Goal: Information Seeking & Learning: Learn about a topic

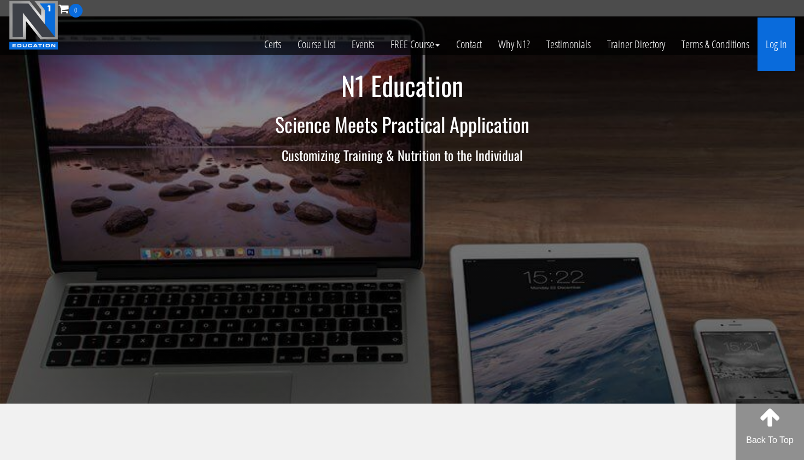
click at [772, 49] on link "Log In" at bounding box center [777, 45] width 38 height 54
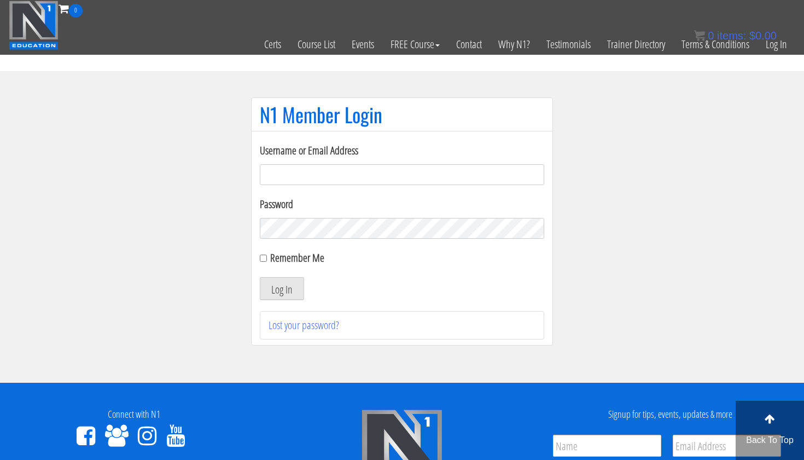
type input "karinablatny@gmail.com"
click at [282, 288] on button "Log In" at bounding box center [282, 288] width 44 height 23
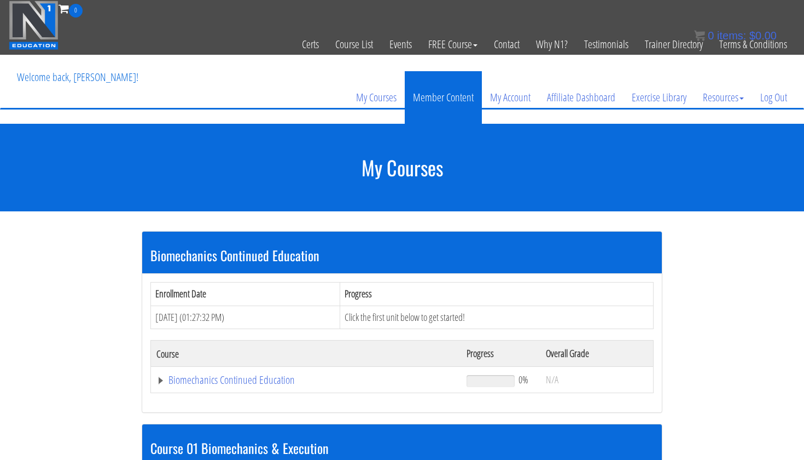
click at [476, 90] on link "Member Content" at bounding box center [443, 97] width 77 height 53
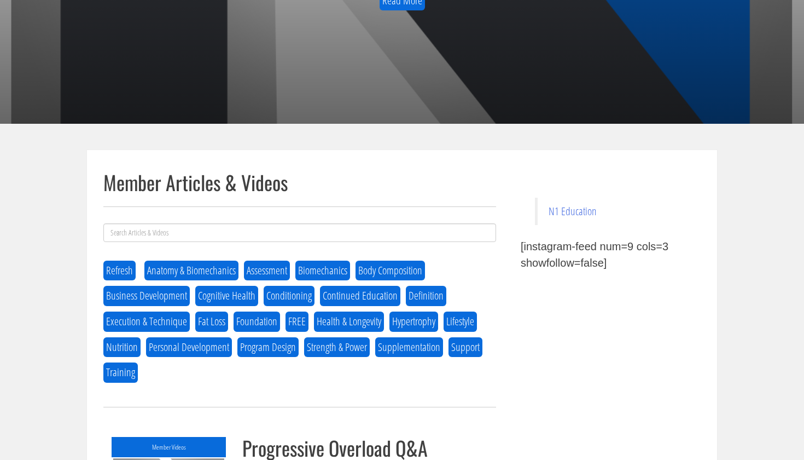
scroll to position [348, 0]
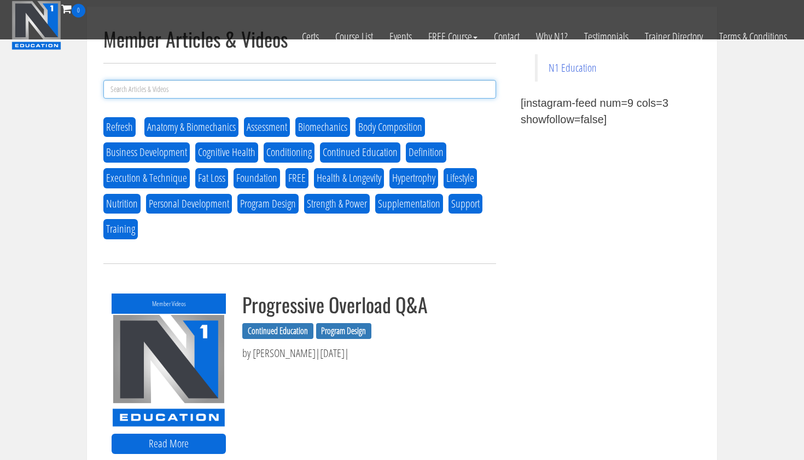
click at [258, 92] on input at bounding box center [299, 89] width 393 height 19
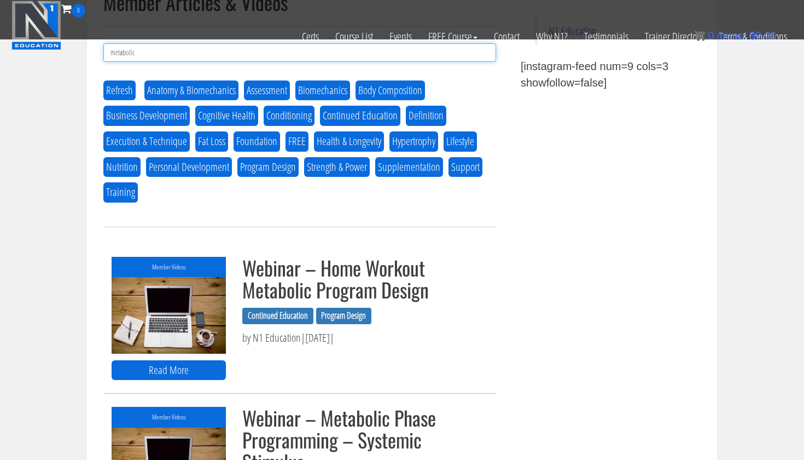
scroll to position [384, 0]
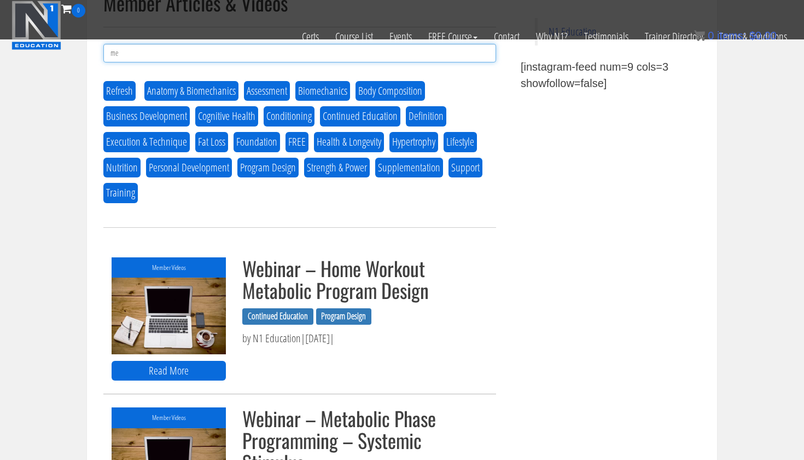
type input "m"
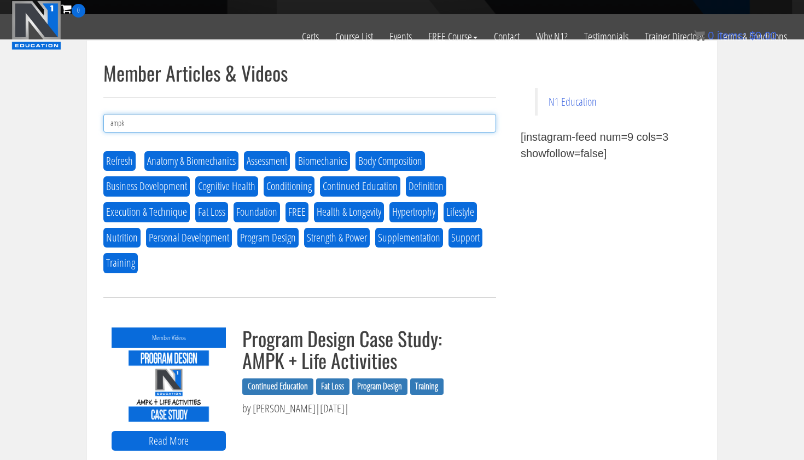
scroll to position [314, 0]
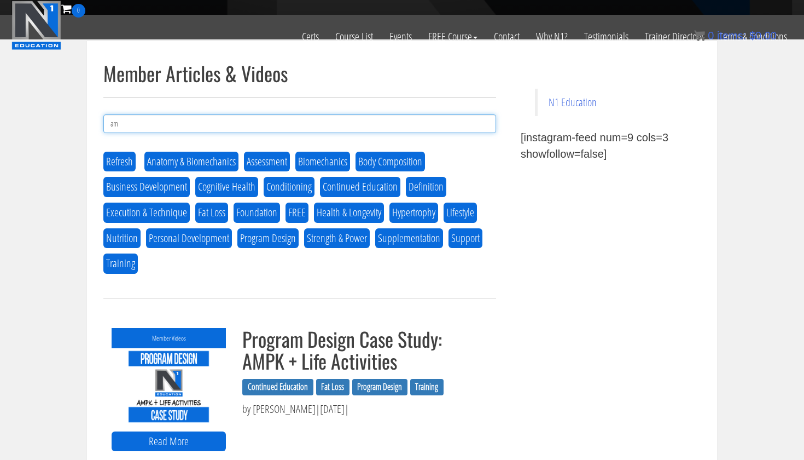
type input "a"
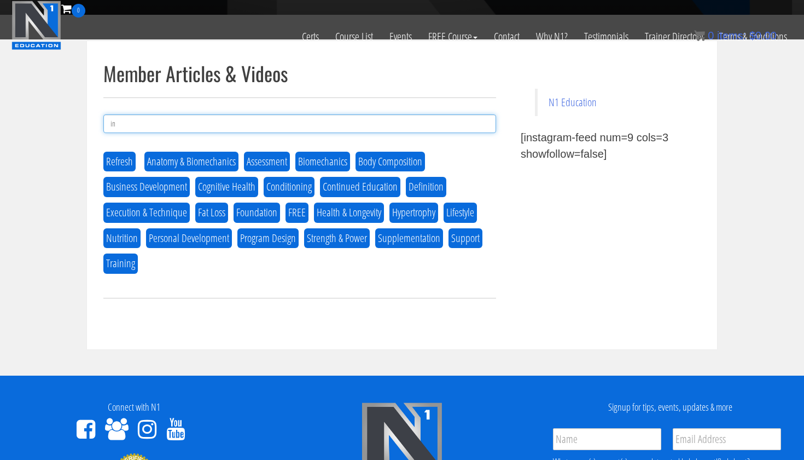
type input "i"
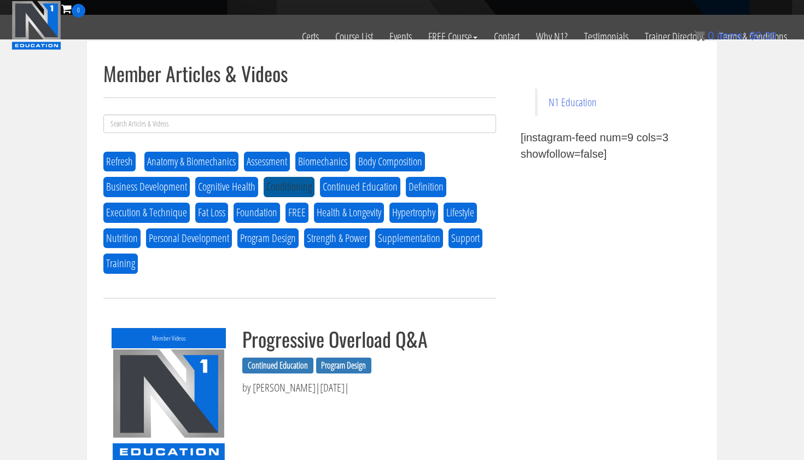
click at [292, 188] on button "Conditioning" at bounding box center [289, 187] width 51 height 20
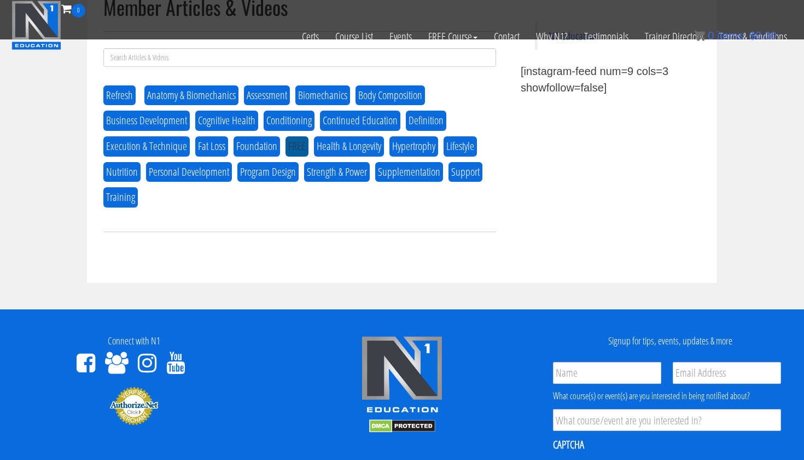
scroll to position [370, 0]
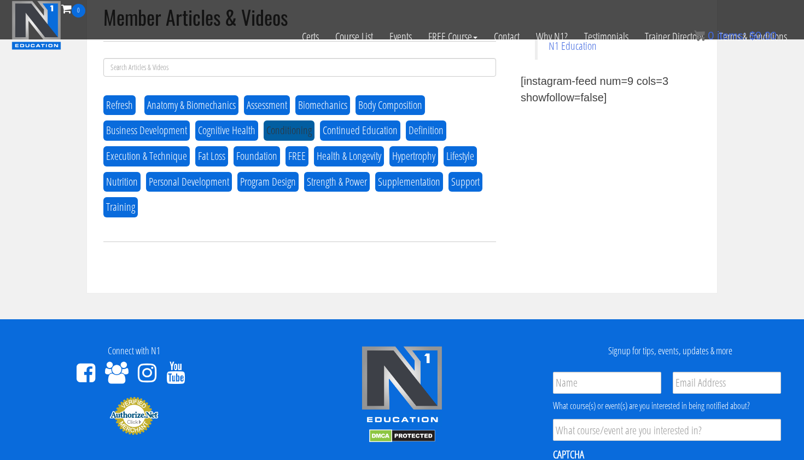
click at [298, 131] on button "Conditioning" at bounding box center [289, 130] width 51 height 20
click at [271, 184] on button "Program Design" at bounding box center [267, 182] width 61 height 20
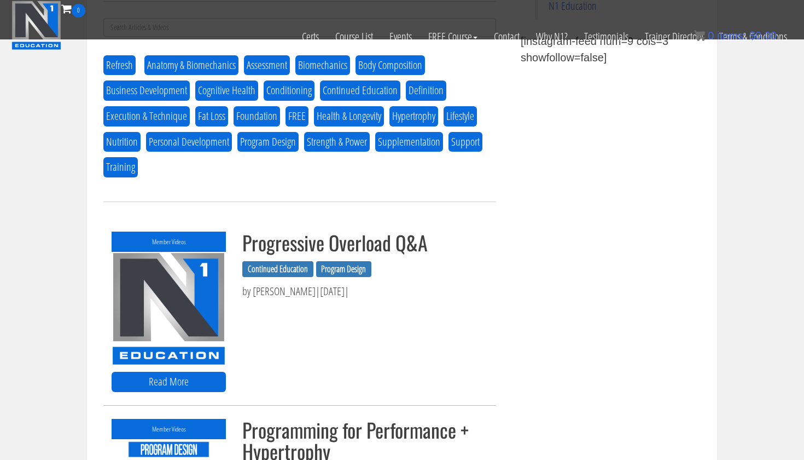
scroll to position [402, 0]
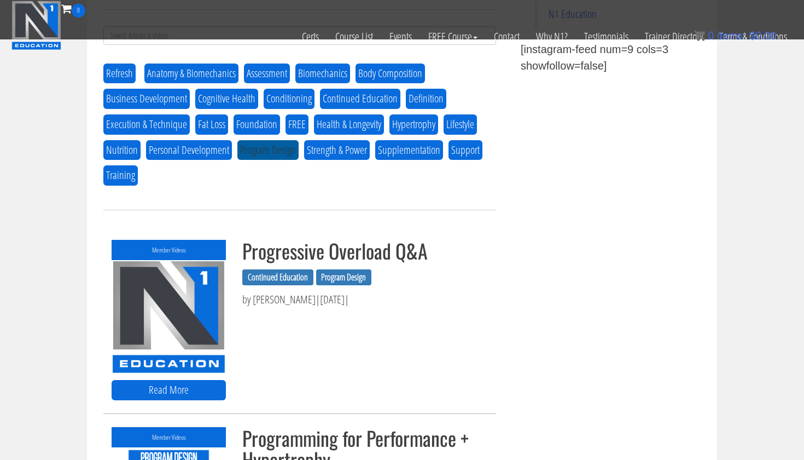
click at [276, 151] on button "Program Design" at bounding box center [267, 150] width 61 height 20
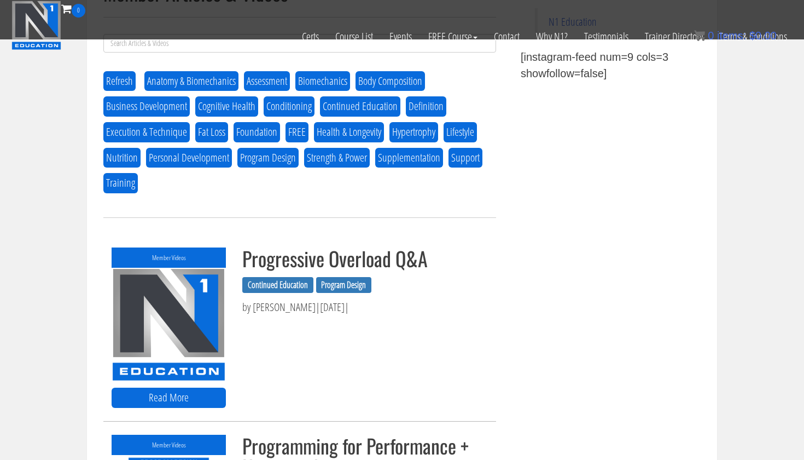
scroll to position [393, 0]
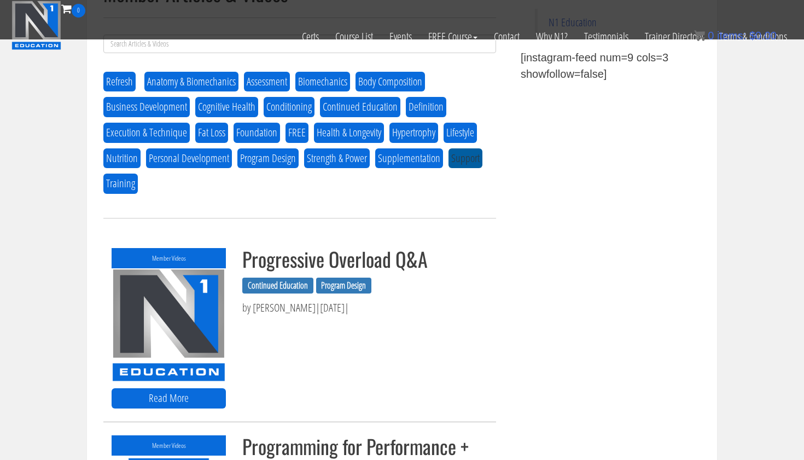
click at [467, 156] on button "Support" at bounding box center [466, 158] width 34 height 20
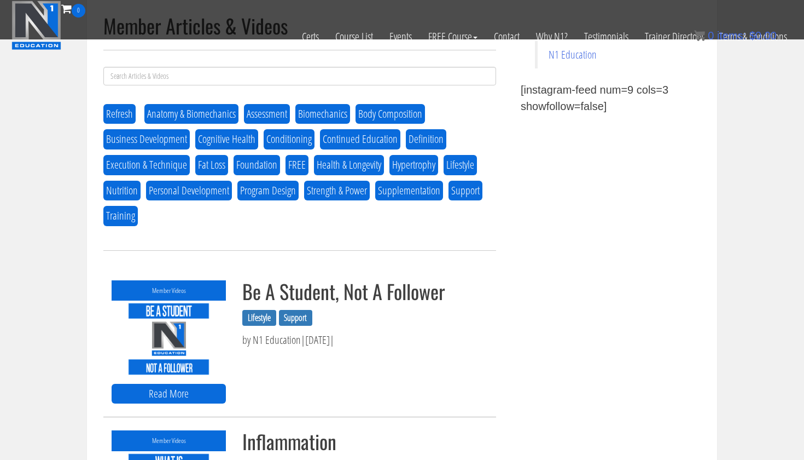
scroll to position [360, 0]
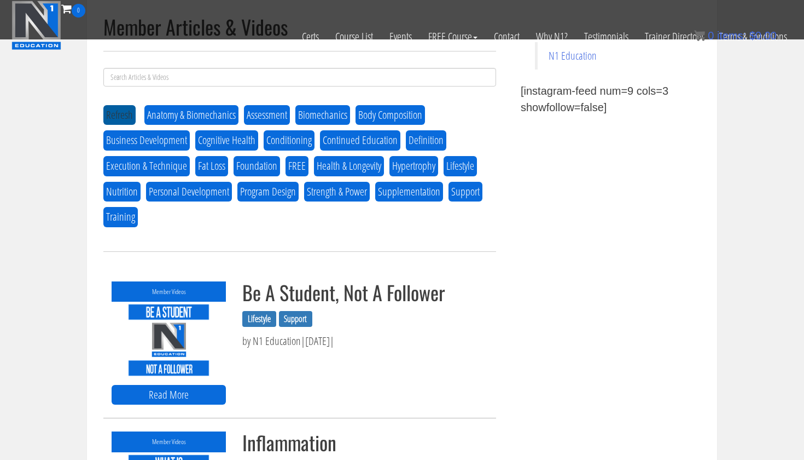
click at [123, 115] on button "Refresh" at bounding box center [119, 115] width 32 height 20
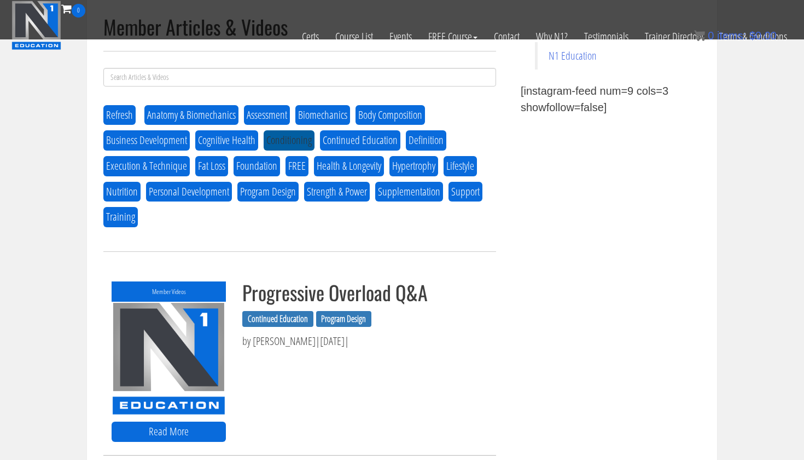
click at [289, 138] on button "Conditioning" at bounding box center [289, 140] width 51 height 20
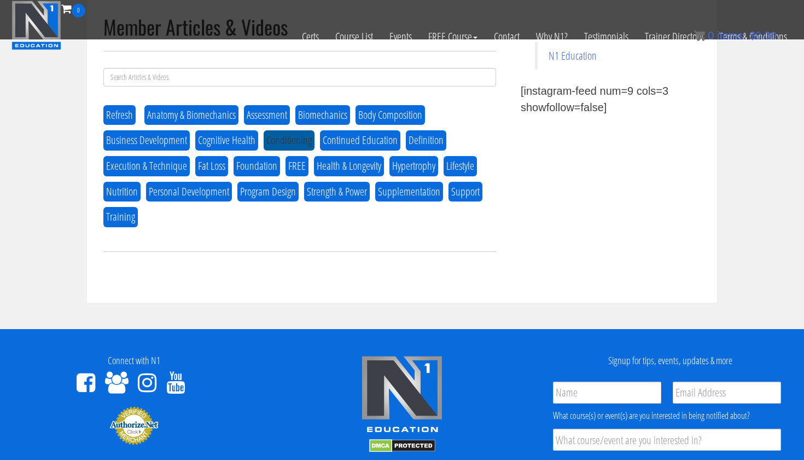
click at [289, 138] on button "Conditioning" at bounding box center [289, 140] width 51 height 20
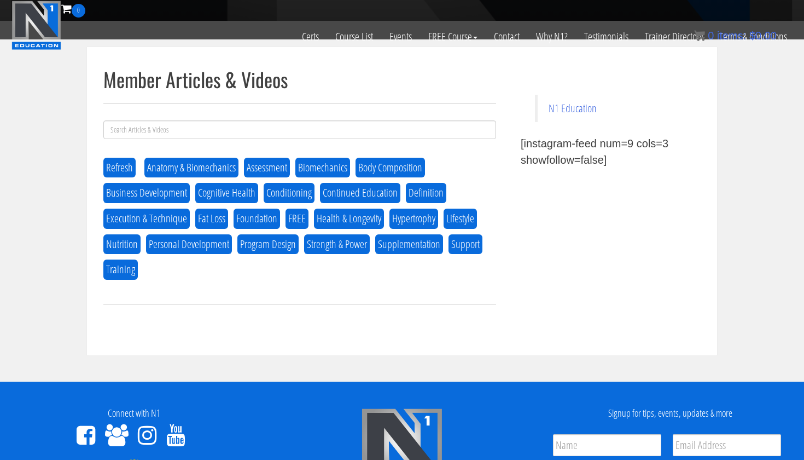
scroll to position [300, 0]
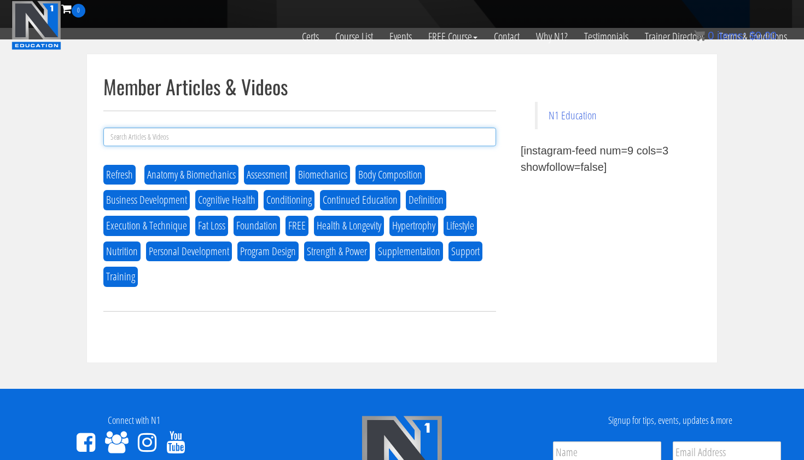
click at [214, 132] on input at bounding box center [299, 137] width 393 height 19
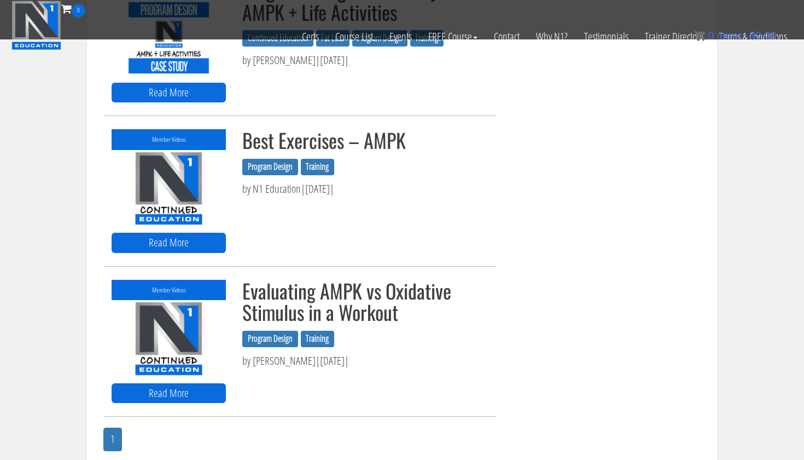
scroll to position [663, 0]
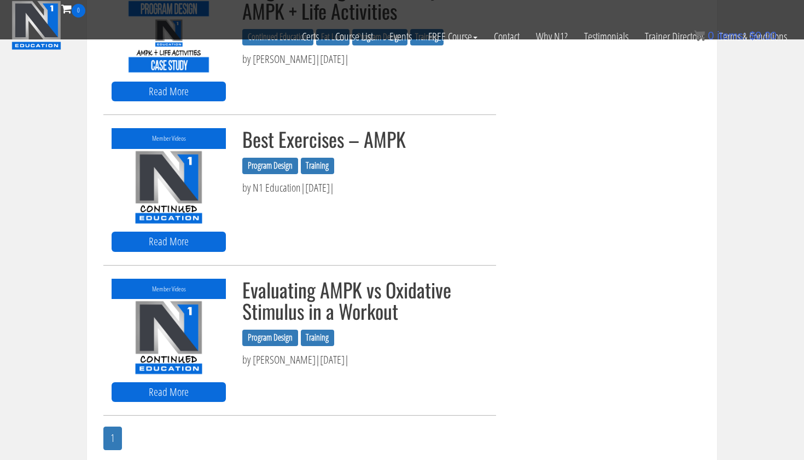
type input "ampk"
click at [183, 179] on img at bounding box center [169, 187] width 114 height 77
click at [173, 187] on img at bounding box center [169, 187] width 114 height 77
click at [165, 242] on link "Read More" at bounding box center [169, 241] width 114 height 20
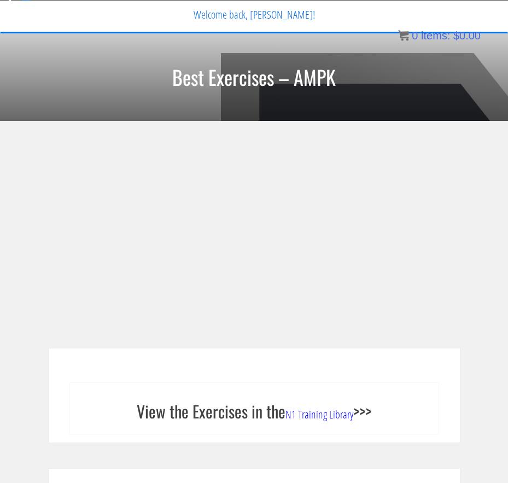
scroll to position [38, 0]
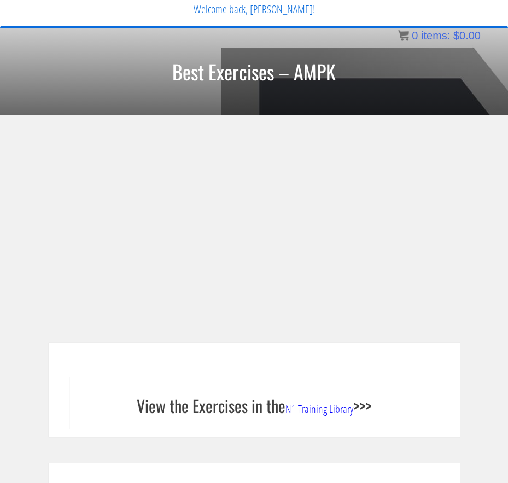
click at [216, 341] on div at bounding box center [254, 242] width 350 height 201
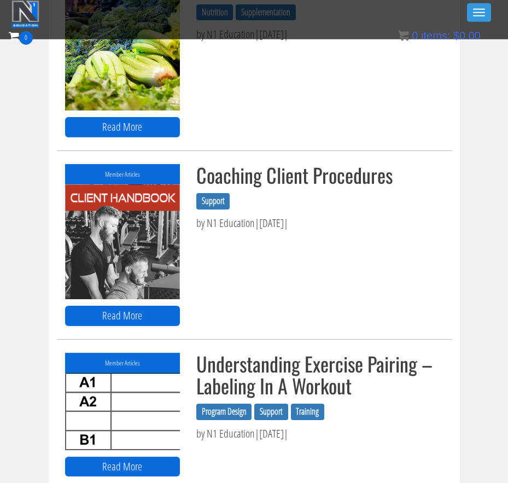
scroll to position [1644, 0]
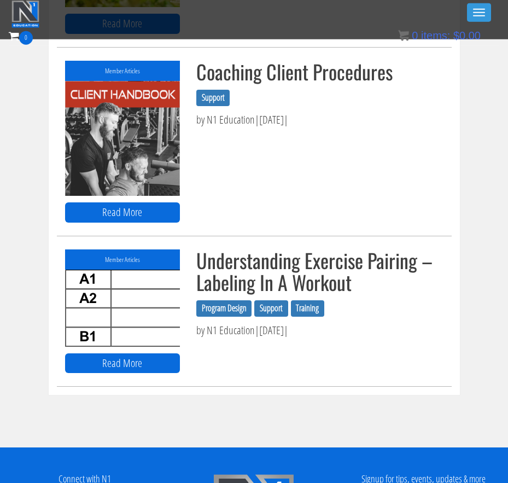
click at [310, 66] on div "Certs Course List Events FREE Course Course Preview – Biomechanics Course Previ…" at bounding box center [254, 64] width 491 height 38
click at [144, 204] on link "Read More" at bounding box center [122, 212] width 115 height 20
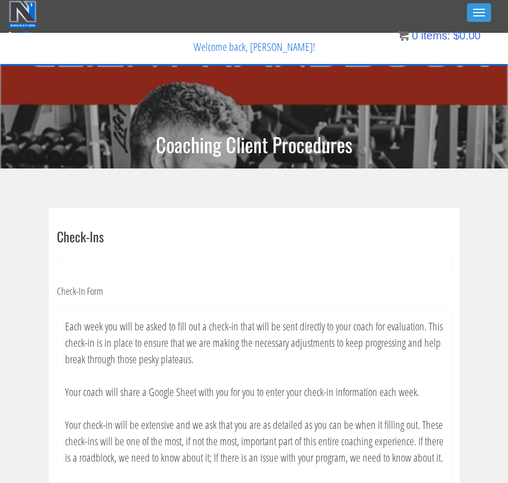
click at [19, 16] on img at bounding box center [23, 14] width 28 height 27
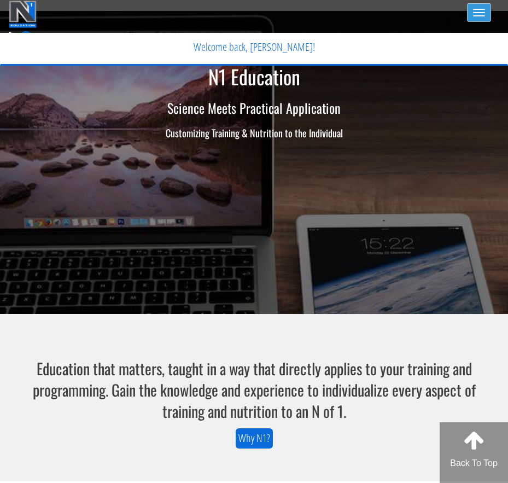
click at [484, 16] on button "Toggle navigation" at bounding box center [479, 12] width 24 height 19
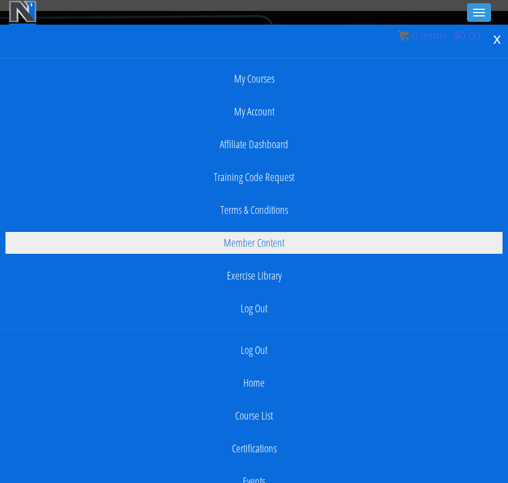
click at [323, 248] on link "Member Content" at bounding box center [253, 243] width 497 height 22
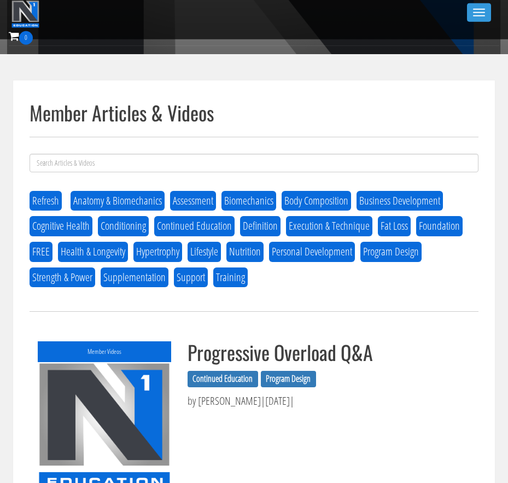
scroll to position [241, 0]
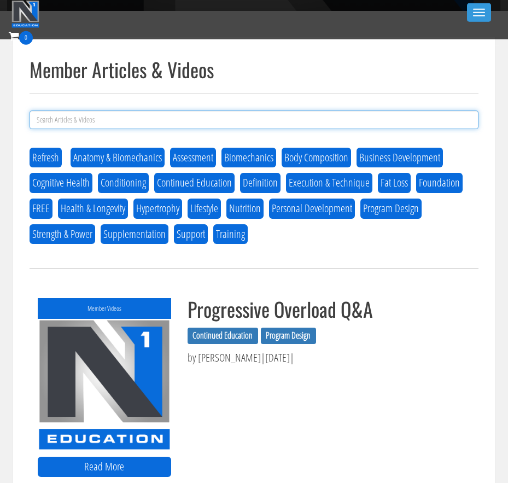
click at [250, 114] on input at bounding box center [254, 120] width 449 height 19
type input "ampk"
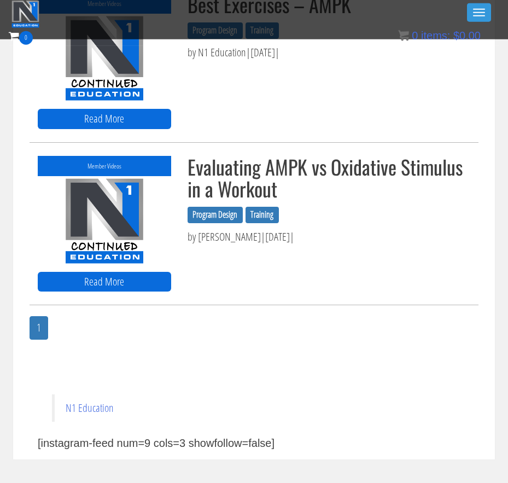
scroll to position [737, 0]
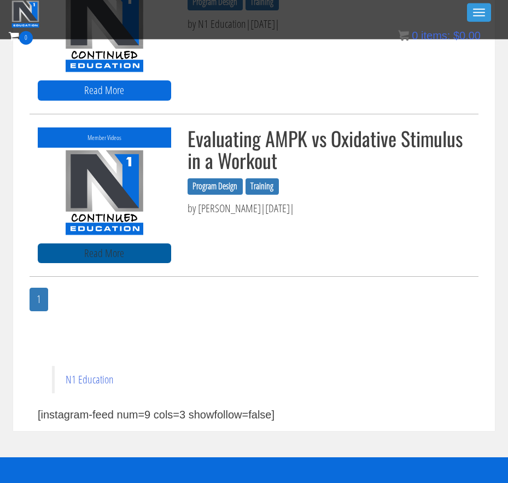
click at [114, 250] on link "Read More" at bounding box center [105, 254] width 134 height 20
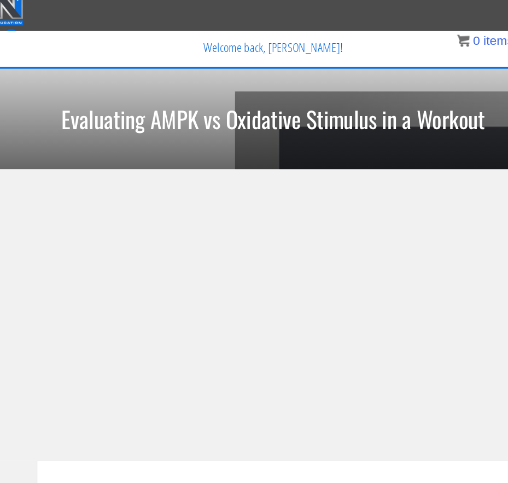
scroll to position [5, 16]
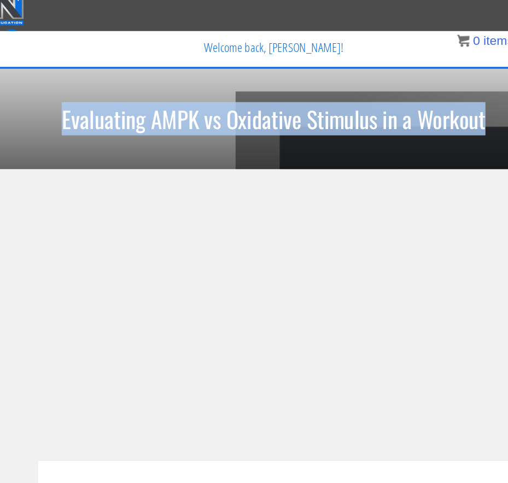
drag, startPoint x: 424, startPoint y: 102, endPoint x: 54, endPoint y: 100, distance: 369.9
click at [54, 100] on h1 "Evaluating AMPK vs Oxidative Stimulus in a Workout" at bounding box center [238, 104] width 508 height 22
copy h1 "Evaluating AMPK vs Oxidative Stimulus in a Workout"
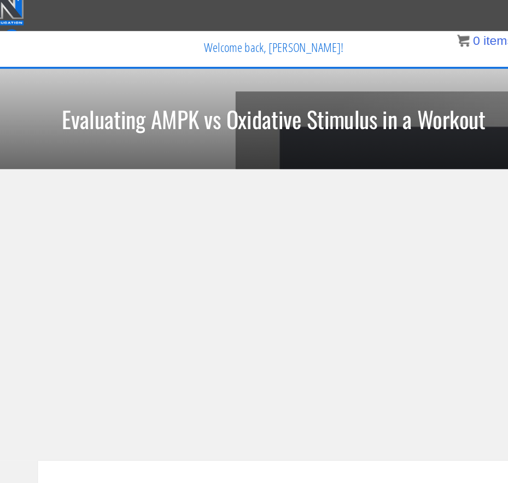
click at [344, 374] on div at bounding box center [238, 274] width 350 height 201
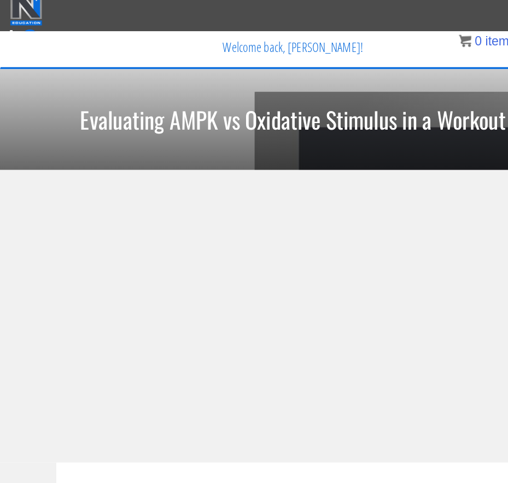
scroll to position [5, 0]
click at [334, 377] on section at bounding box center [254, 275] width 508 height 254
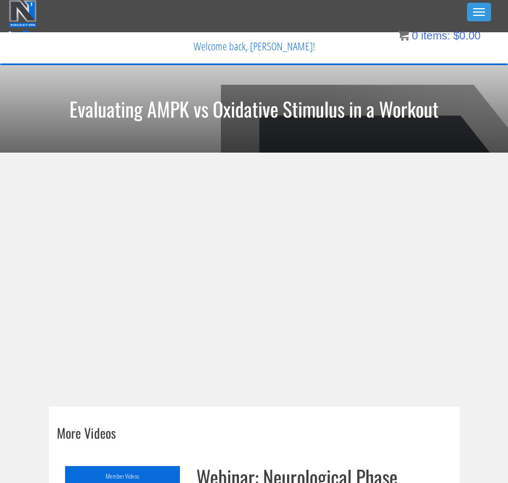
scroll to position [1, -1]
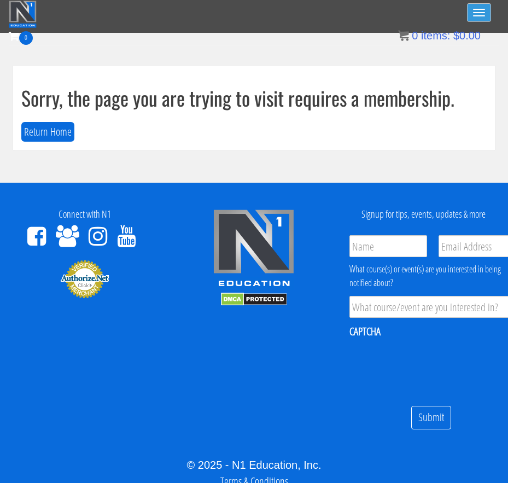
click at [482, 10] on button "Toggle navigation" at bounding box center [479, 12] width 24 height 19
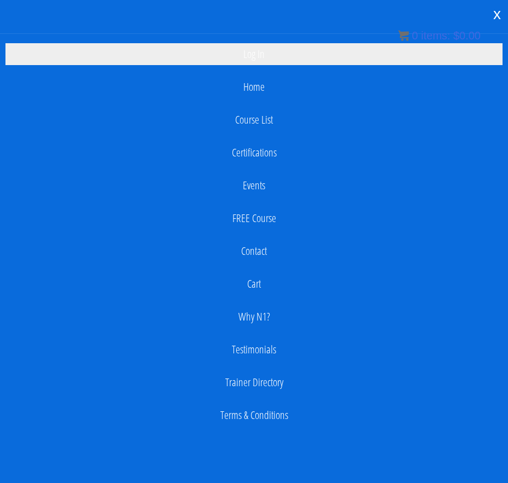
click at [329, 61] on link "Log In" at bounding box center [253, 54] width 497 height 22
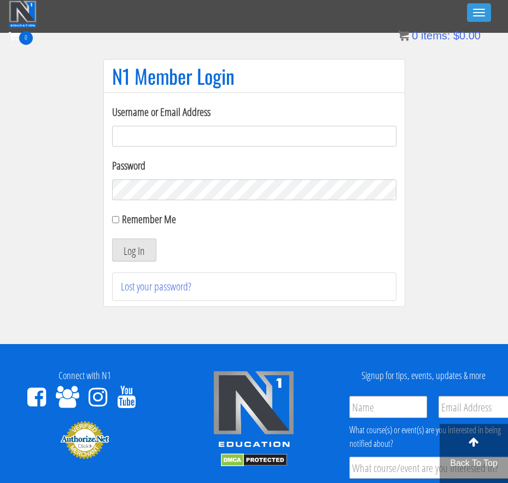
type input "[EMAIL_ADDRESS][DOMAIN_NAME]"
click at [134, 250] on button "Log In" at bounding box center [134, 250] width 44 height 23
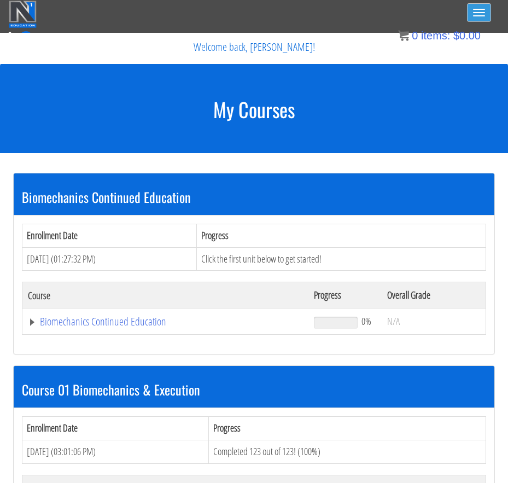
click at [478, 8] on button "Toggle navigation" at bounding box center [479, 12] width 24 height 19
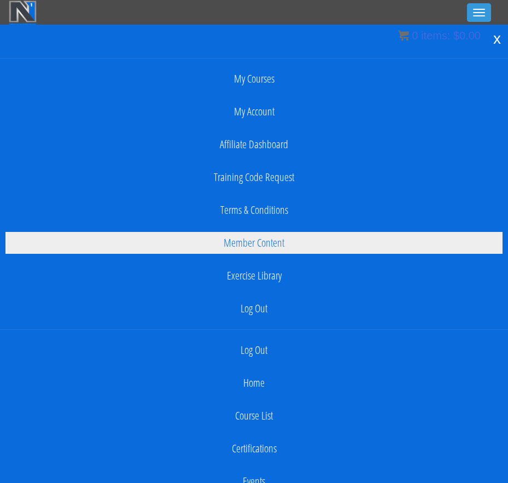
click at [313, 238] on link "Member Content" at bounding box center [253, 243] width 497 height 22
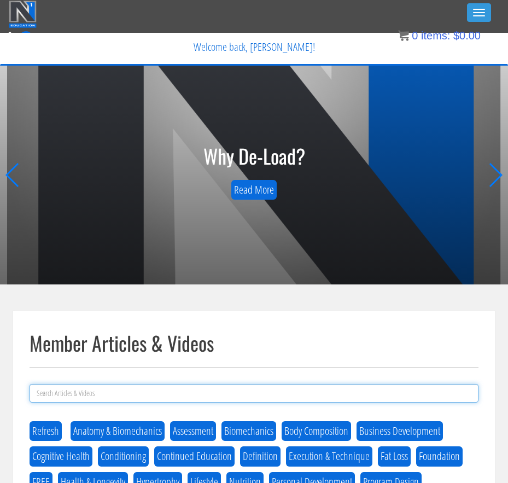
click at [172, 391] on input at bounding box center [254, 393] width 449 height 19
type input "ampk"
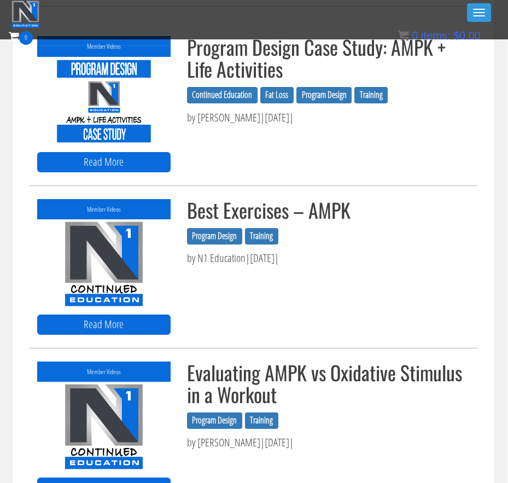
scroll to position [328, 1]
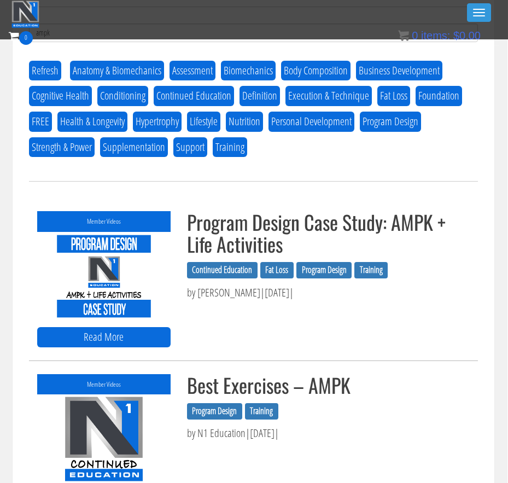
click at [210, 228] on h3 "Program Design Case Study: AMPK + Life Activities" at bounding box center [328, 232] width 283 height 43
click at [112, 278] on img at bounding box center [104, 276] width 134 height 89
click at [95, 343] on link "Read More" at bounding box center [104, 337] width 134 height 20
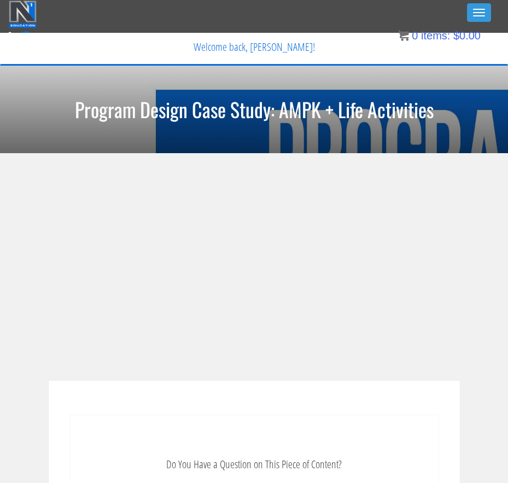
click at [167, 111] on h1 "Program Design Case Study: AMPK + Life Activities" at bounding box center [254, 110] width 508 height 22
click at [25, 27] on img at bounding box center [23, 14] width 28 height 27
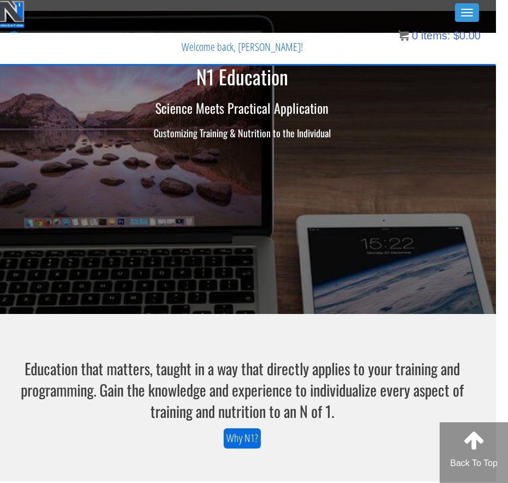
scroll to position [0, 12]
click at [472, 17] on button "Toggle navigation" at bounding box center [467, 12] width 24 height 19
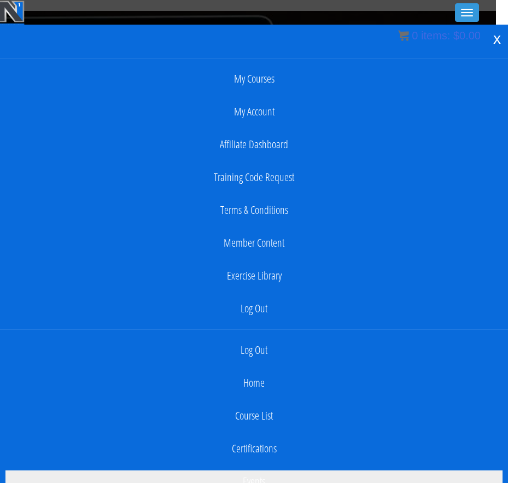
click at [246, 475] on link "Events" at bounding box center [253, 482] width 497 height 22
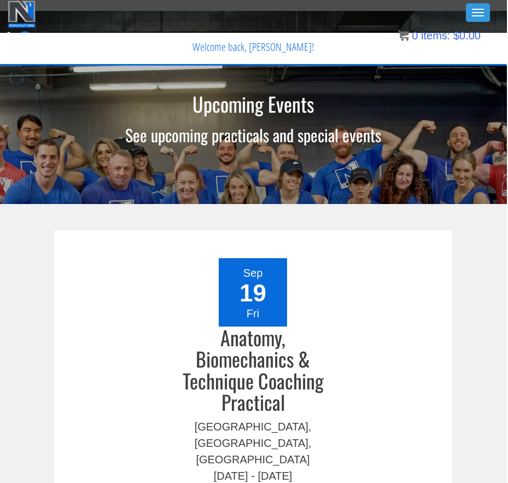
scroll to position [0, 1]
click at [473, 16] on span "button" at bounding box center [478, 15] width 12 height 1
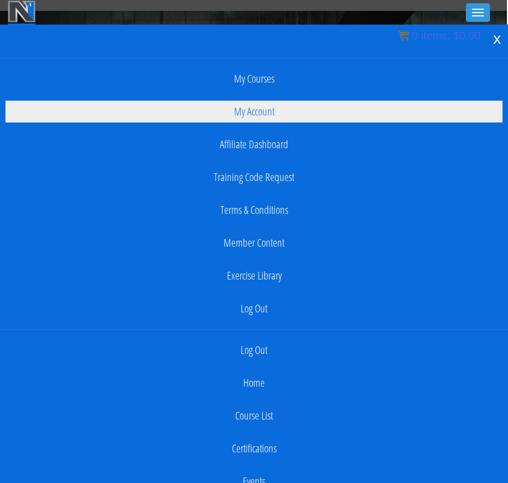
click at [291, 113] on link "My Account" at bounding box center [253, 112] width 497 height 22
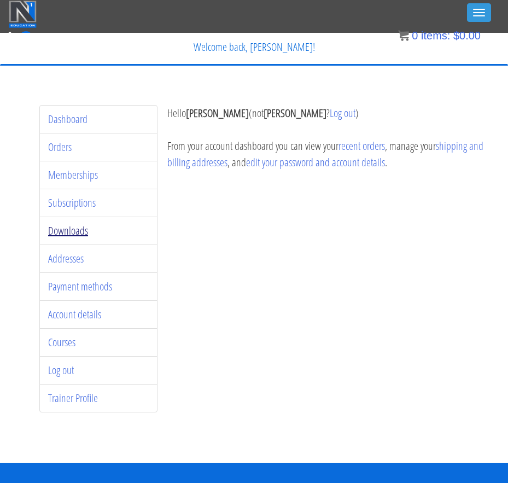
click at [74, 230] on link "Downloads" at bounding box center [68, 230] width 40 height 15
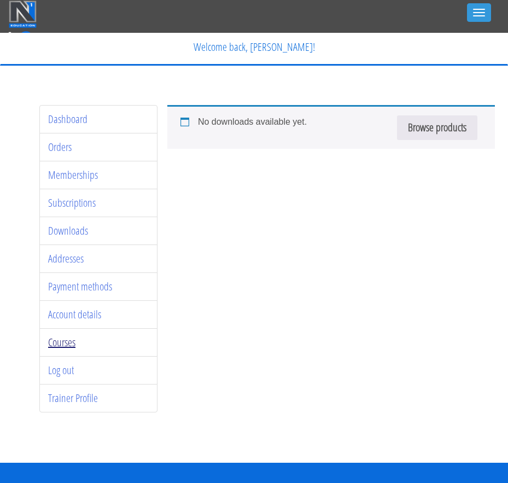
click at [63, 346] on link "Courses" at bounding box center [61, 342] width 27 height 15
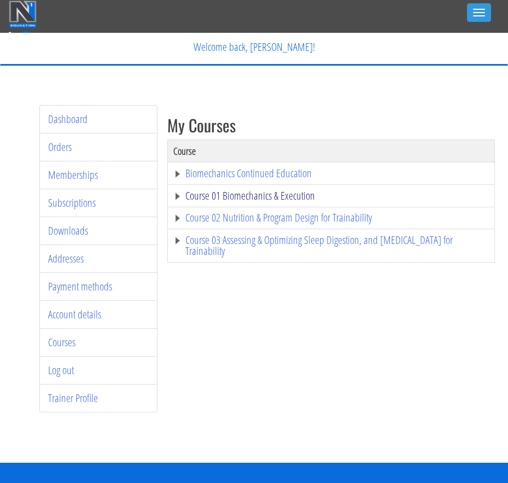
click at [317, 194] on link "Course 01 Biomechanics & Execution" at bounding box center [331, 195] width 316 height 11
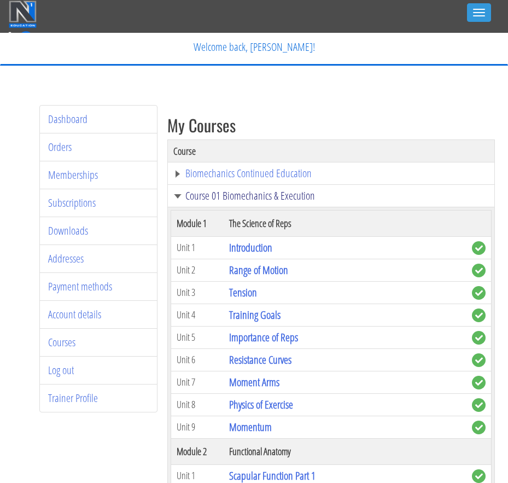
click at [317, 194] on link "Course 01 Biomechanics & Execution" at bounding box center [331, 195] width 316 height 11
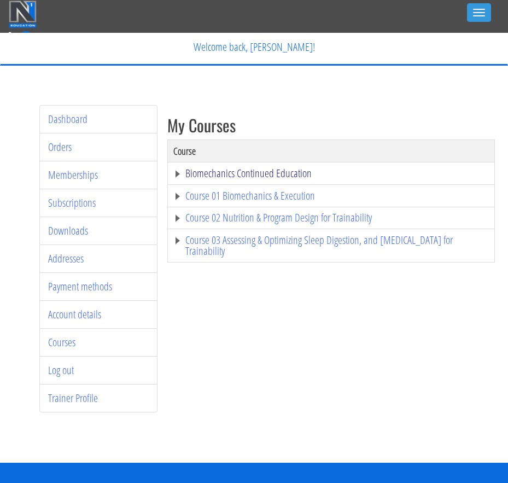
click at [322, 173] on link "Biomechanics Continued Education" at bounding box center [331, 173] width 316 height 11
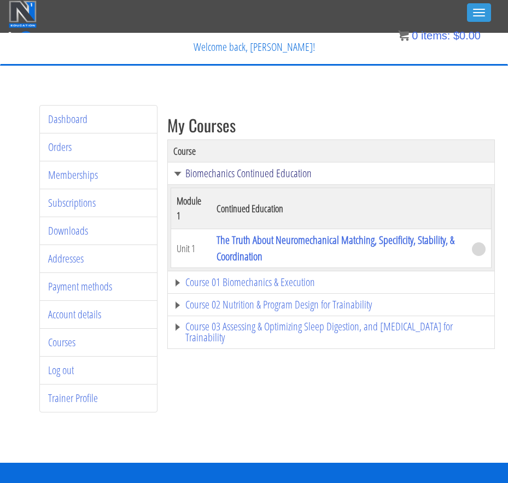
click at [322, 173] on link "Biomechanics Continued Education" at bounding box center [331, 173] width 316 height 11
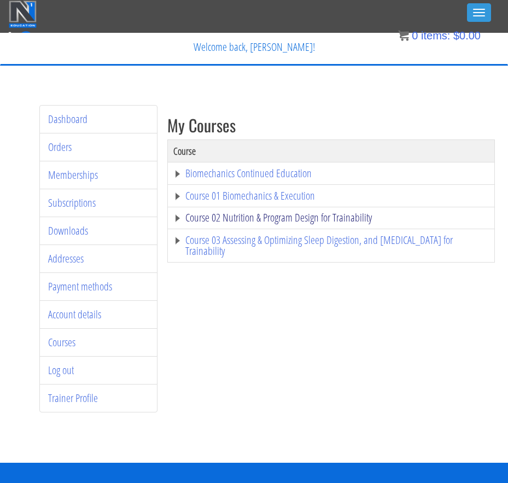
click at [311, 217] on link "Course 02 Nutrition & Program Design for Trainability" at bounding box center [331, 217] width 316 height 11
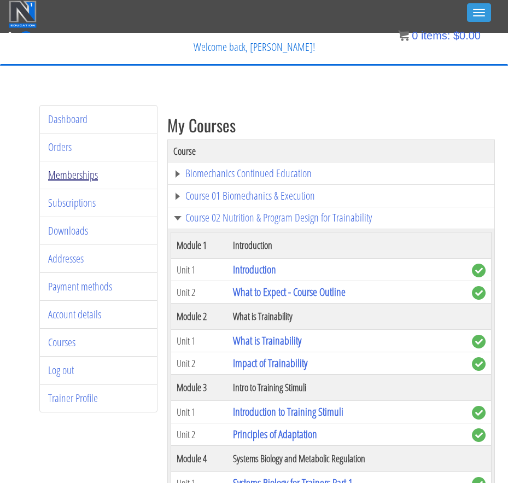
click at [85, 175] on link "Memberships" at bounding box center [73, 174] width 50 height 15
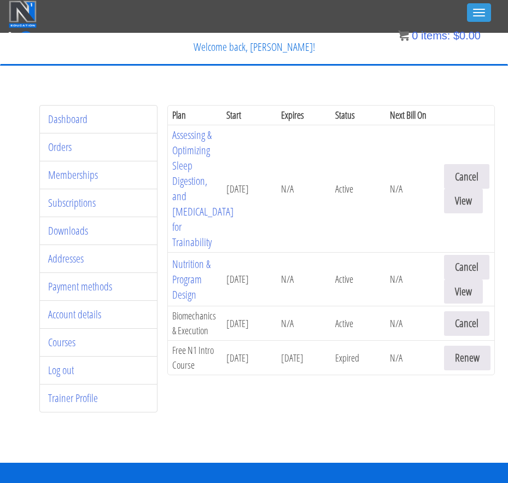
click at [32, 20] on img at bounding box center [23, 14] width 28 height 27
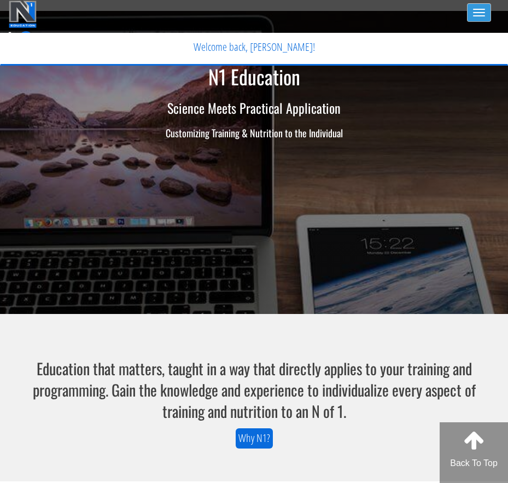
click at [485, 4] on button "Toggle navigation" at bounding box center [479, 12] width 24 height 19
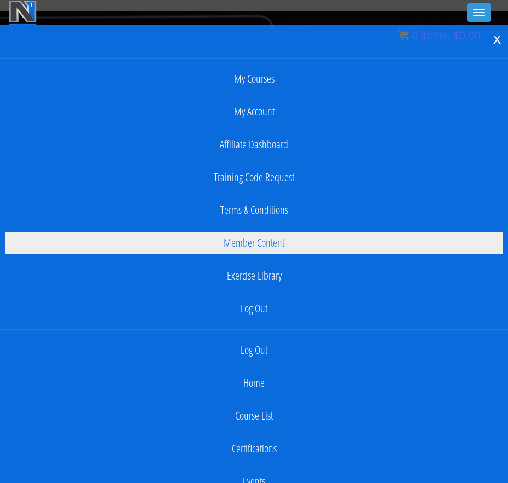
click at [332, 249] on link "Member Content" at bounding box center [253, 243] width 497 height 22
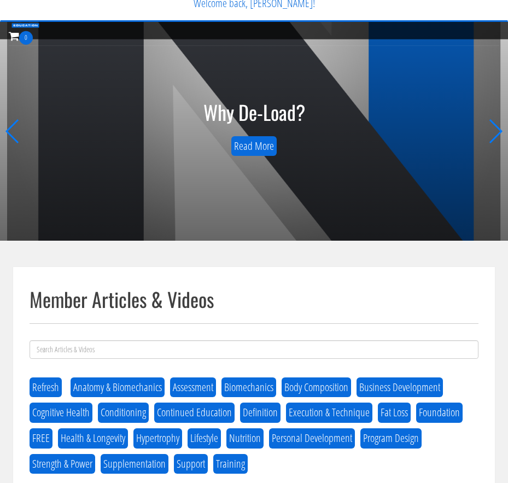
scroll to position [246, 0]
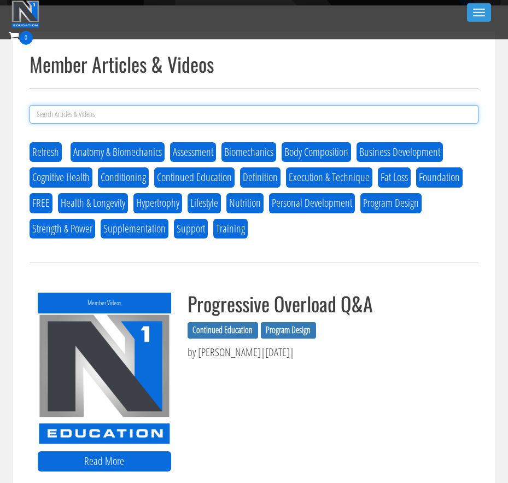
click at [269, 122] on input at bounding box center [254, 114] width 449 height 19
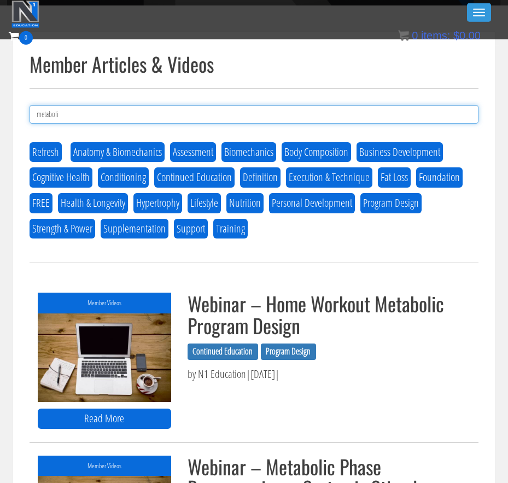
type input "metabolic"
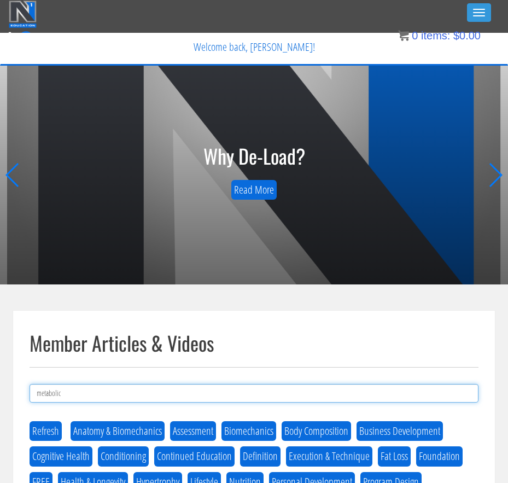
scroll to position [0, 0]
